Goal: Check status: Check status

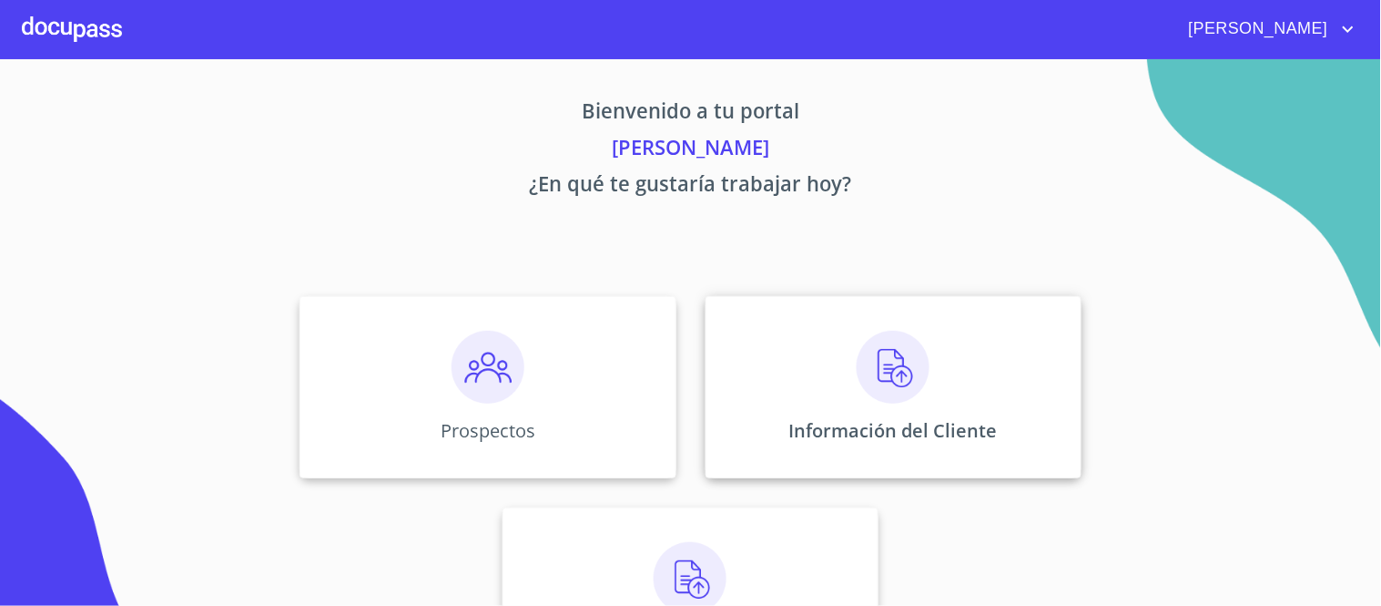
click at [893, 370] on img at bounding box center [893, 367] width 73 height 73
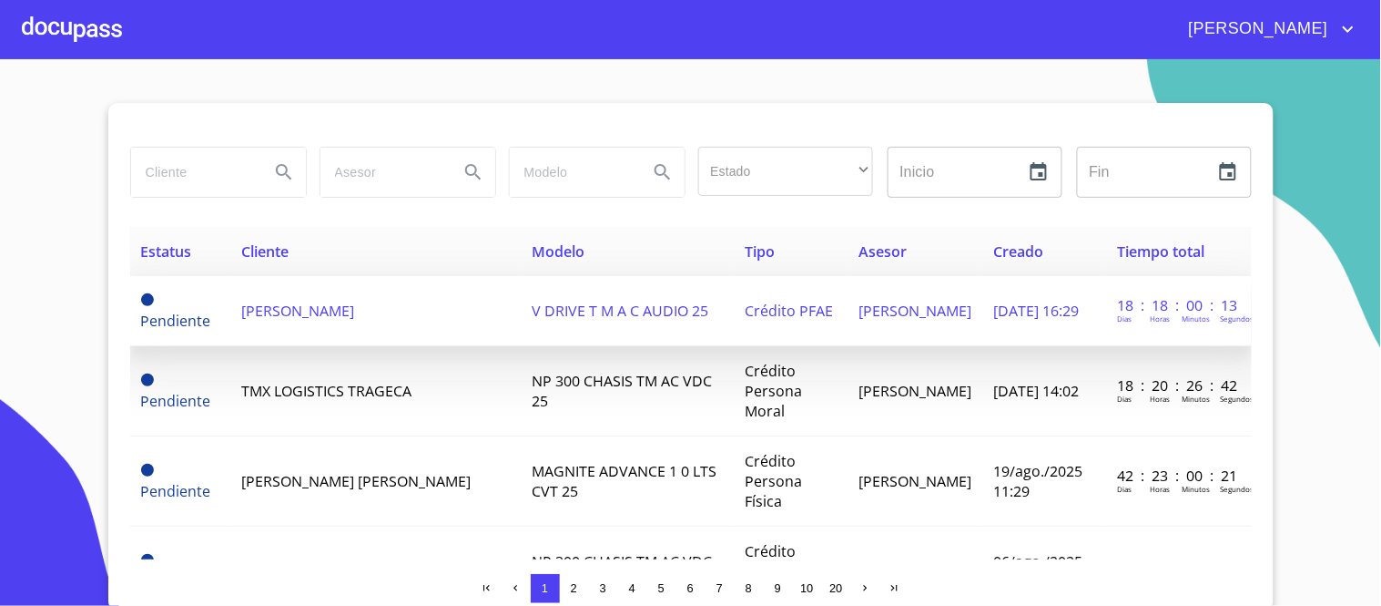
click at [643, 305] on span "V DRIVE T M A C AUDIO 25" at bounding box center [620, 310] width 177 height 20
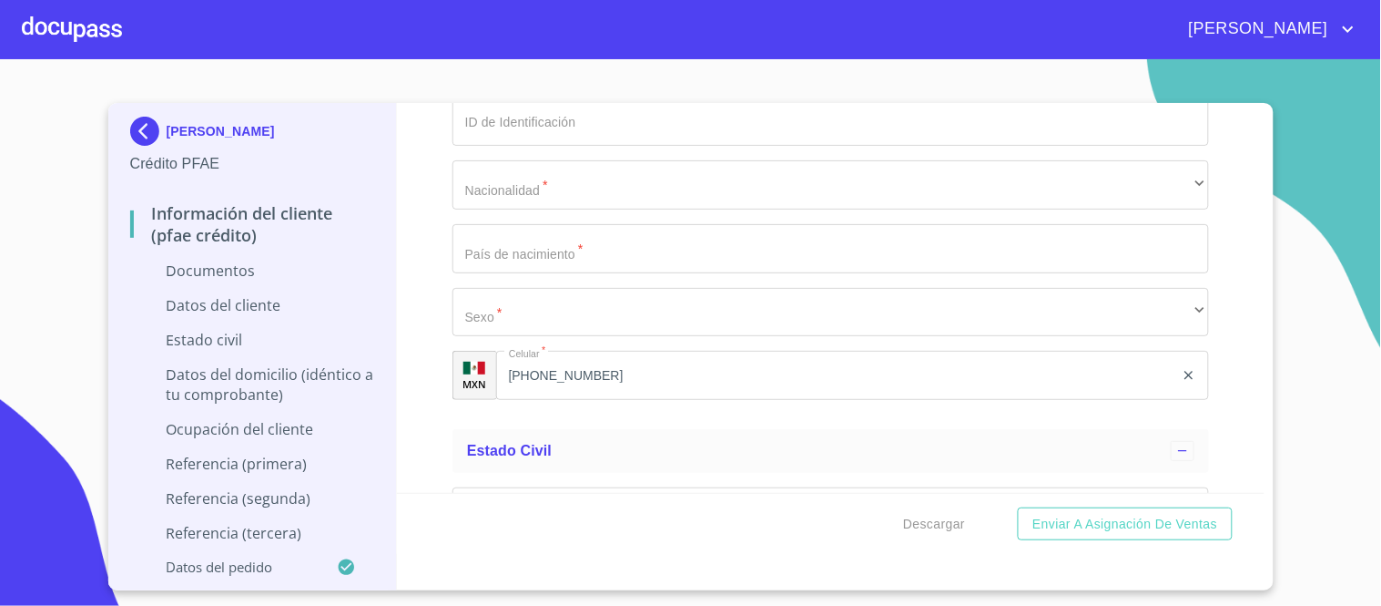
scroll to position [3946, 0]
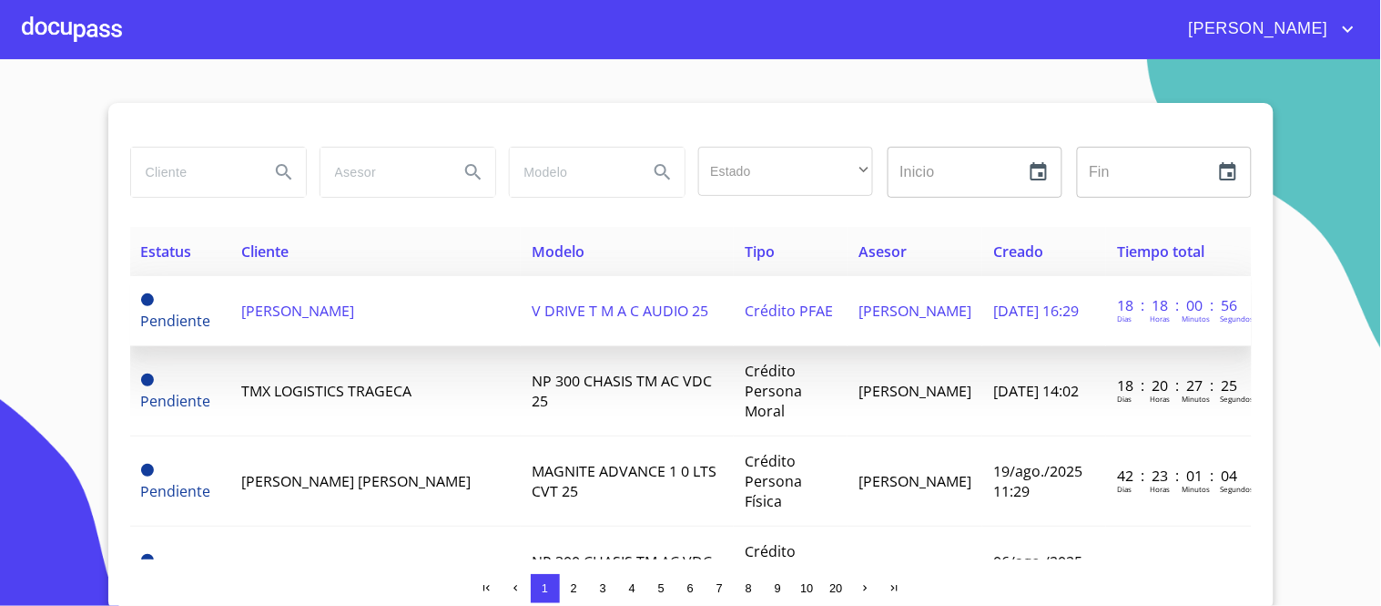
click at [606, 314] on span "V DRIVE T M A C AUDIO 25" at bounding box center [620, 310] width 177 height 20
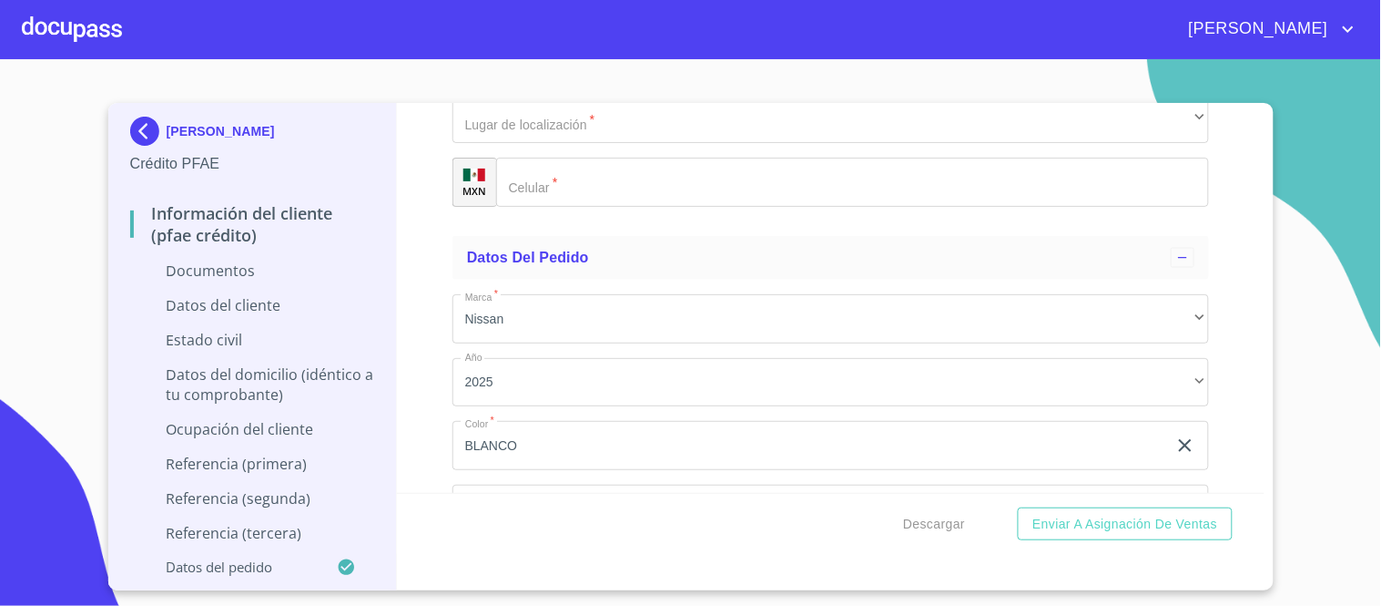
scroll to position [7861, 0]
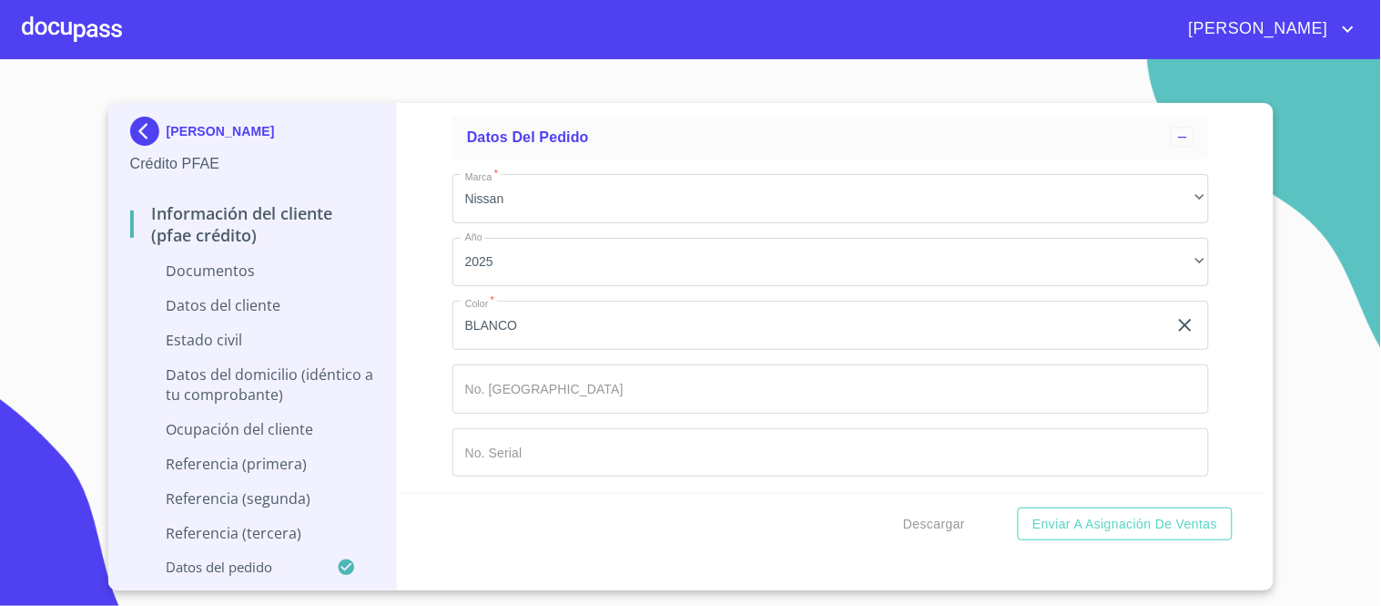
click at [141, 128] on img at bounding box center [148, 131] width 36 height 29
